Goal: Check status

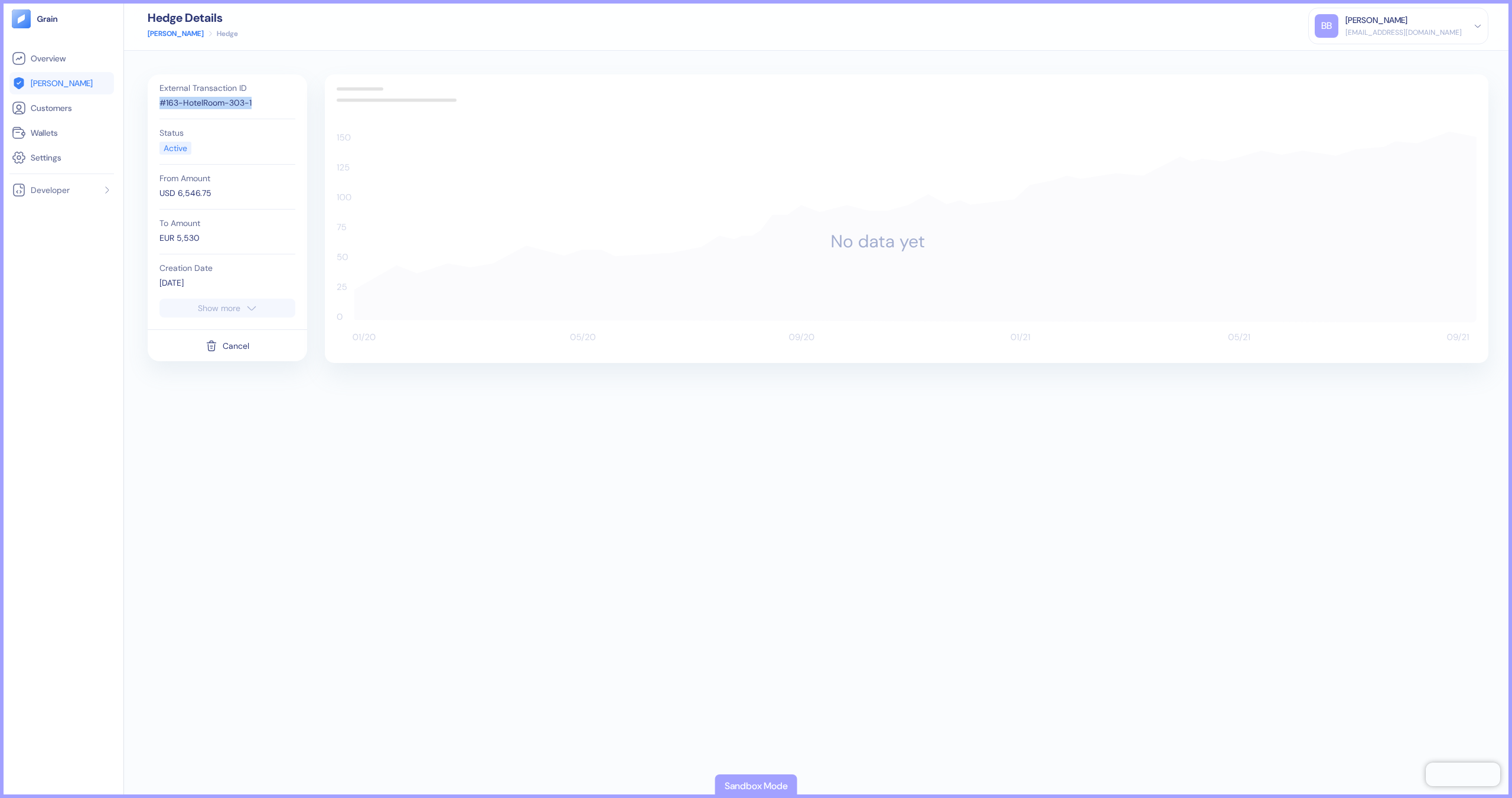
drag, startPoint x: 160, startPoint y: 104, endPoint x: 262, endPoint y: 98, distance: 102.2
click at [262, 98] on div "#163-HotelRoom-303-1" at bounding box center [228, 103] width 136 height 13
click at [179, 105] on div "#163-HotelRoom-303-1" at bounding box center [228, 103] width 136 height 13
click at [173, 105] on div "#163-HotelRoom-303-1" at bounding box center [228, 103] width 136 height 13
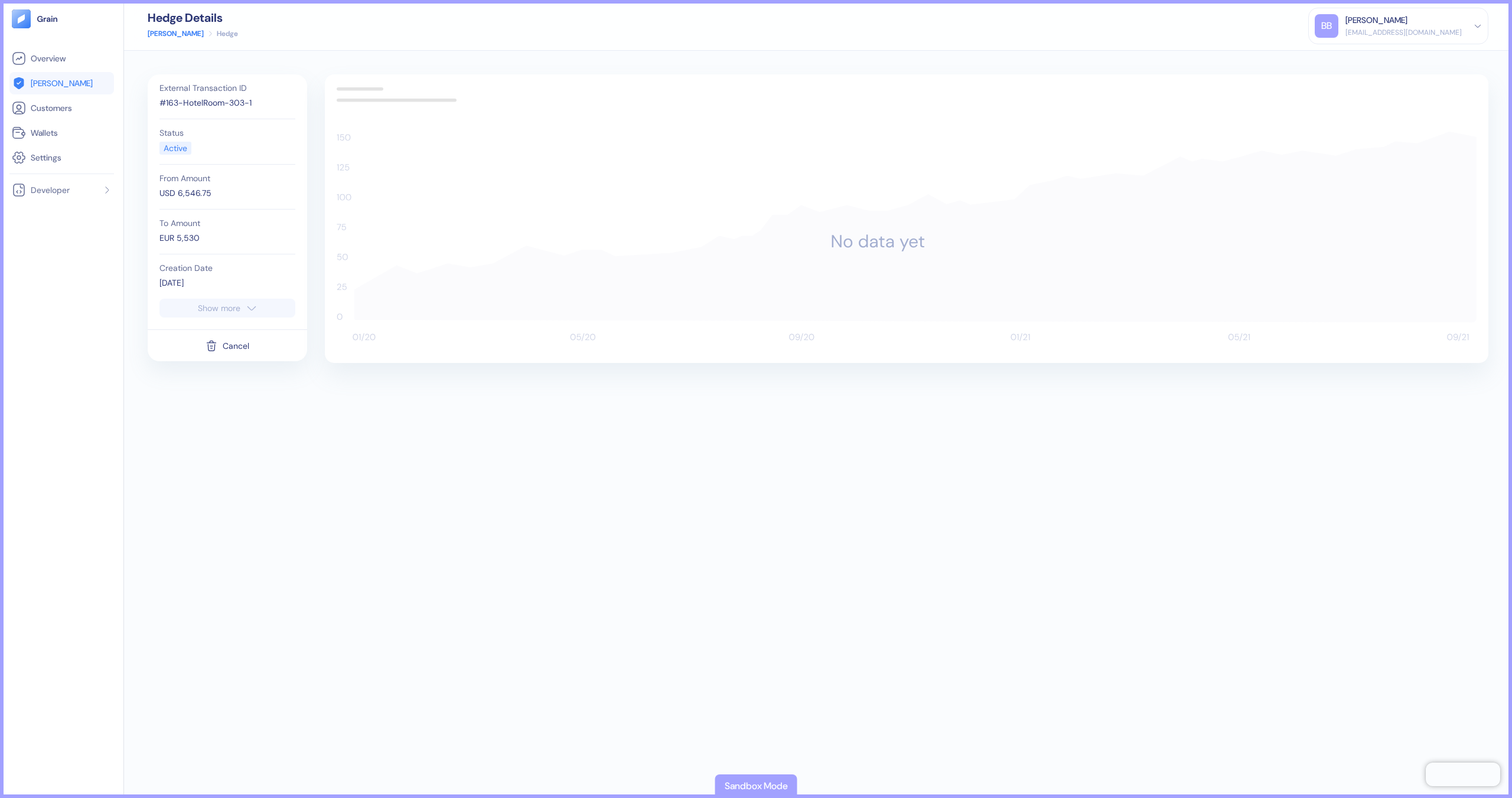
click at [204, 102] on div "#163-HotelRoom-303-1" at bounding box center [228, 103] width 136 height 13
click at [238, 105] on div "#163-HotelRoom-303-1" at bounding box center [228, 103] width 136 height 13
click at [210, 106] on div "#163-HotelRoom-303-1" at bounding box center [228, 103] width 136 height 13
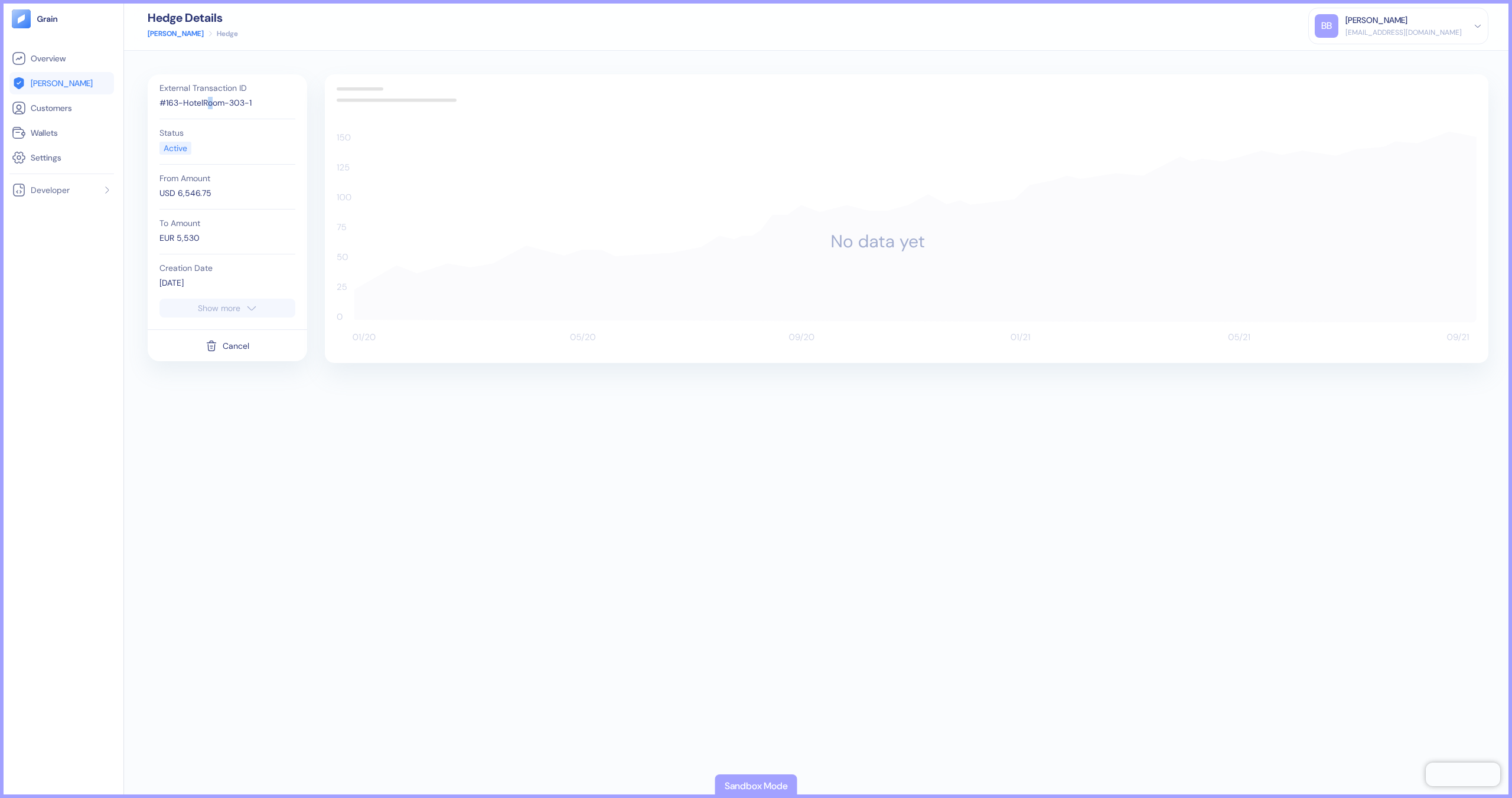
click at [210, 106] on div "#163-HotelRoom-303-1" at bounding box center [228, 103] width 136 height 13
drag, startPoint x: 257, startPoint y: 102, endPoint x: 249, endPoint y: 103, distance: 8.1
click at [249, 103] on div "#163-HotelRoom-303-1" at bounding box center [228, 103] width 136 height 13
click at [222, 107] on div "#163-HotelRoom-303-1" at bounding box center [228, 103] width 136 height 13
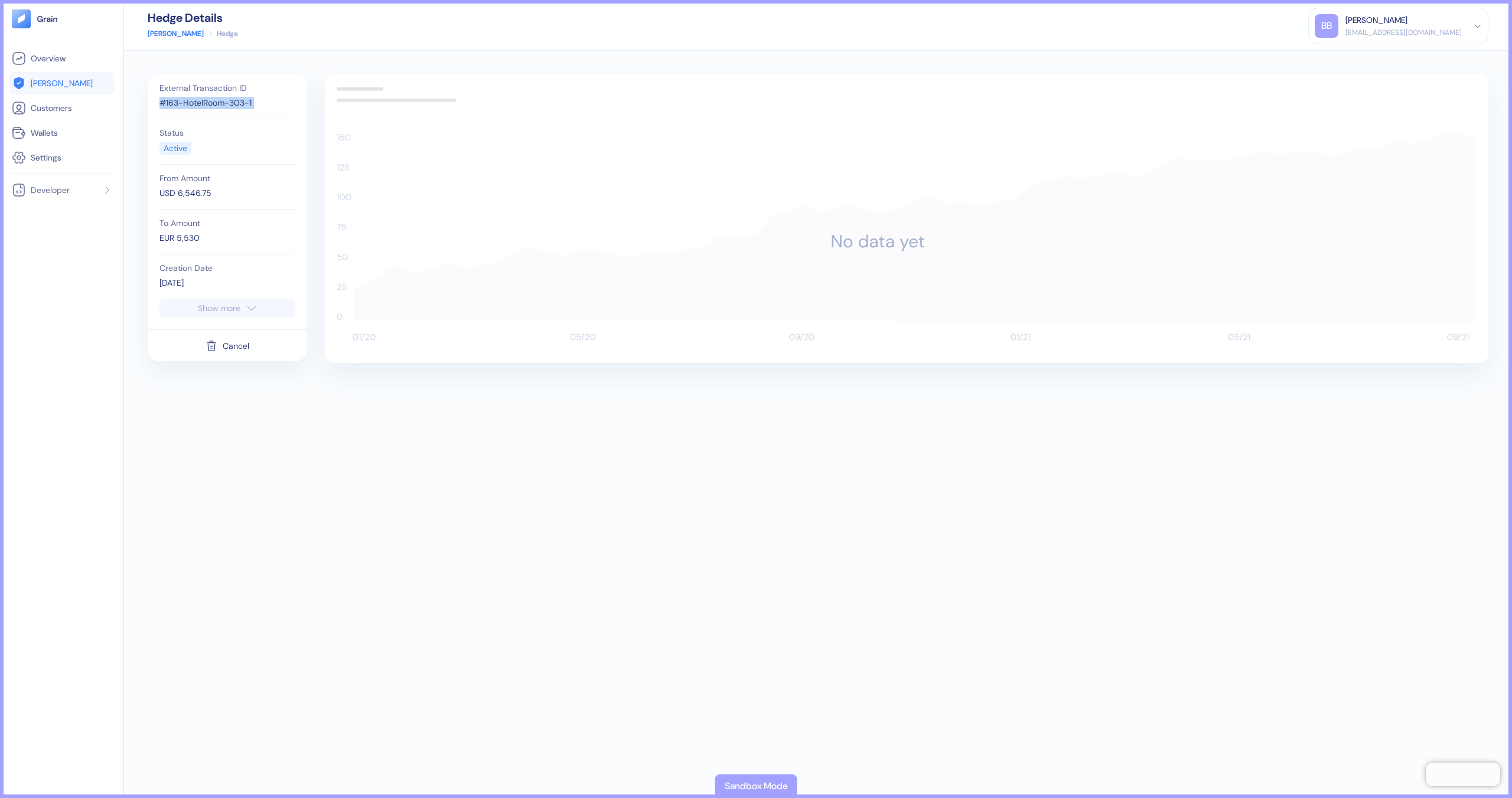
click at [222, 107] on div "#163-HotelRoom-303-1" at bounding box center [228, 103] width 136 height 13
copy div "#163-HotelRoom-303-1"
drag, startPoint x: 206, startPoint y: 239, endPoint x: 142, endPoint y: 188, distance: 81.8
click at [142, 188] on div "External Transaction ID #163-HotelRoom-303-2 Status Active From Amount USD 1,08…" at bounding box center [818, 424] width 1388 height 747
click at [661, 24] on div "Hedge Details Hedges Hedge BB Brayan Bonilla brayan@ultimatejetvacations.com Si…" at bounding box center [818, 25] width 1388 height 51
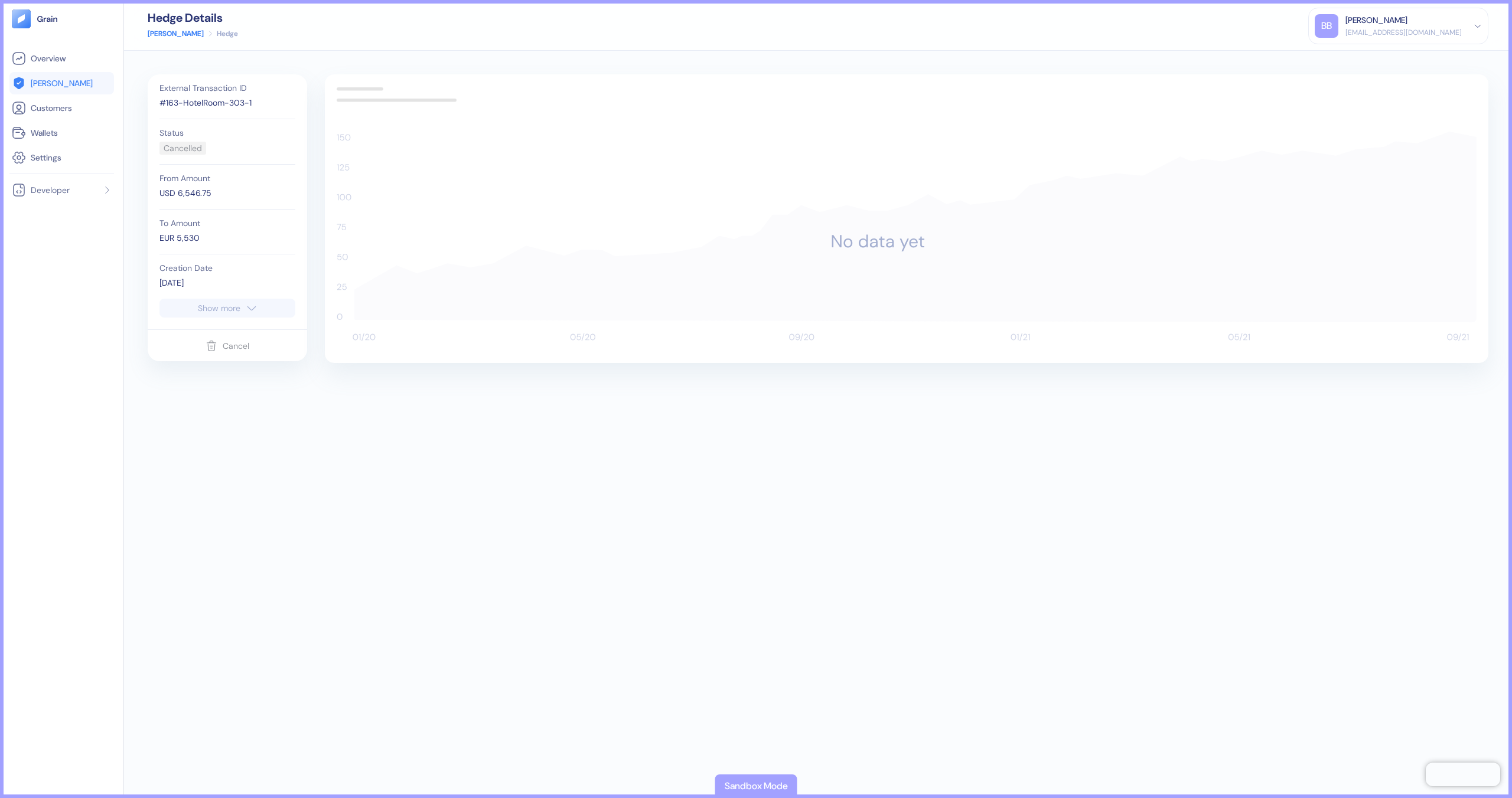
click at [183, 146] on div "Cancelled" at bounding box center [183, 148] width 39 height 13
click at [239, 323] on div "External Transaction ID #163-HotelRoom-307-1 Status Active From Amount USD 7,63…" at bounding box center [227, 202] width 160 height 255
click at [254, 310] on icon "button" at bounding box center [252, 308] width 12 height 14
